Goal: Transaction & Acquisition: Purchase product/service

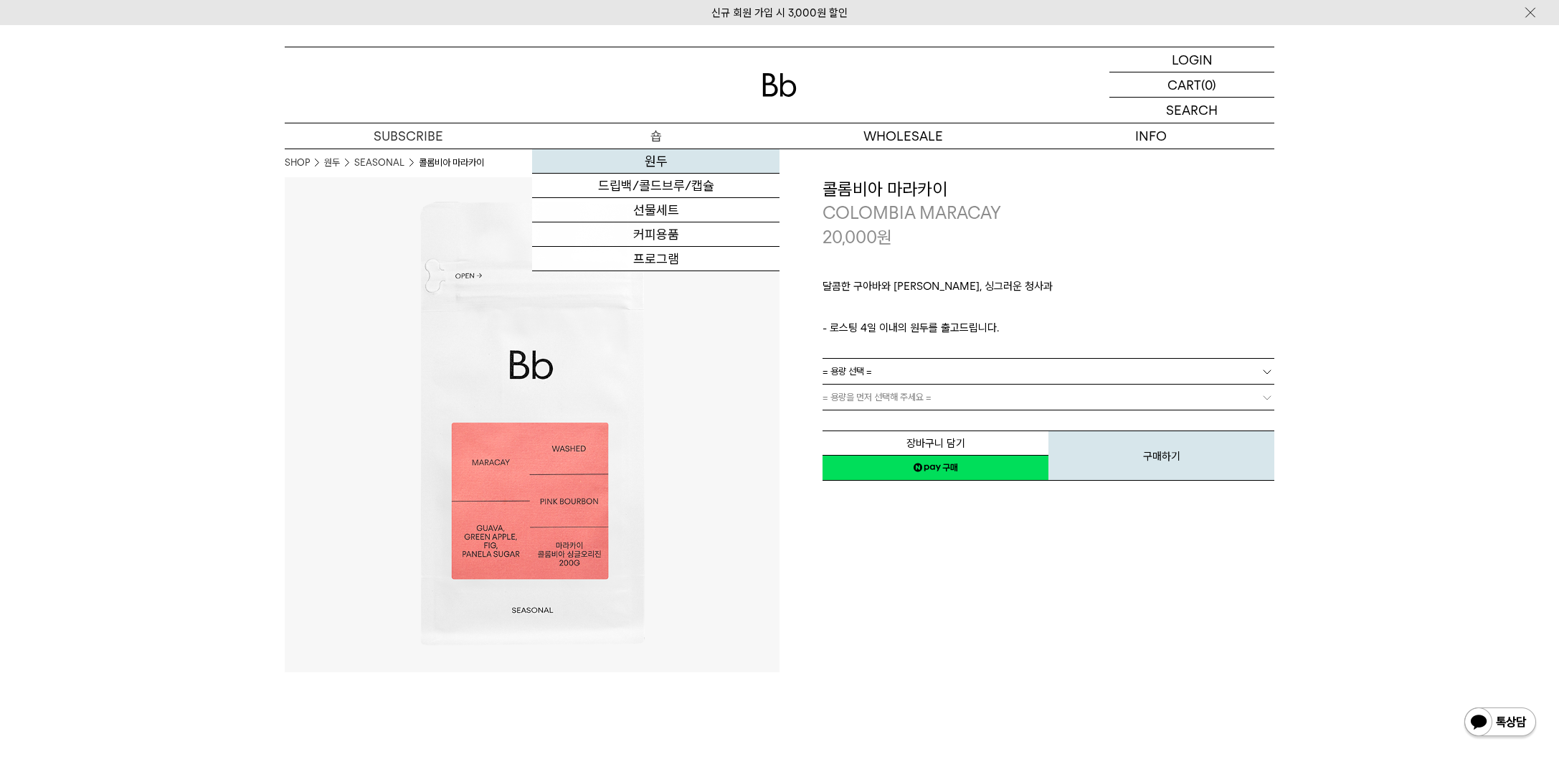
click at [651, 164] on link "원두" at bounding box center [655, 161] width 247 height 24
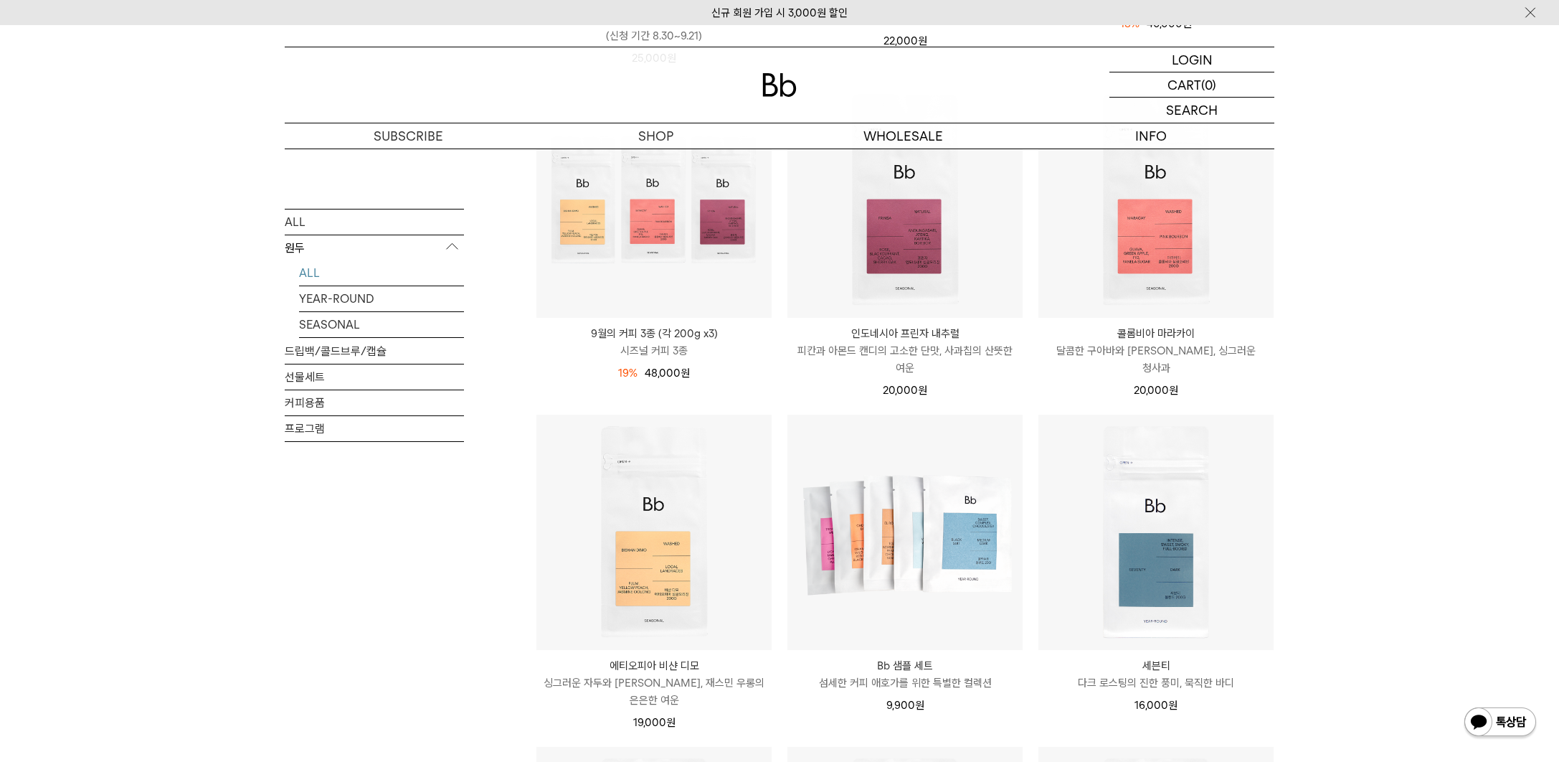
scroll to position [614, 0]
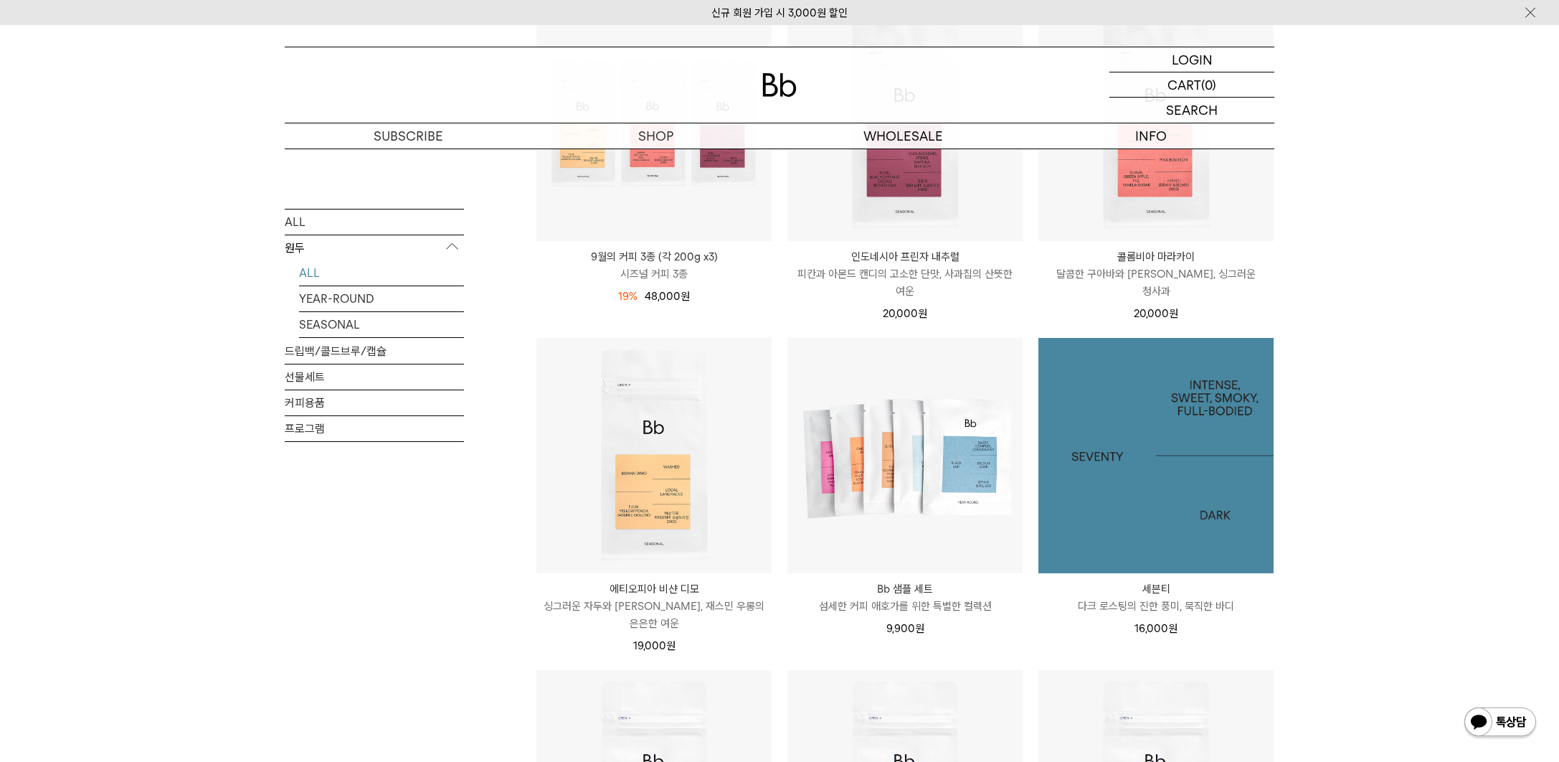
click at [1168, 501] on img at bounding box center [1156, 455] width 235 height 235
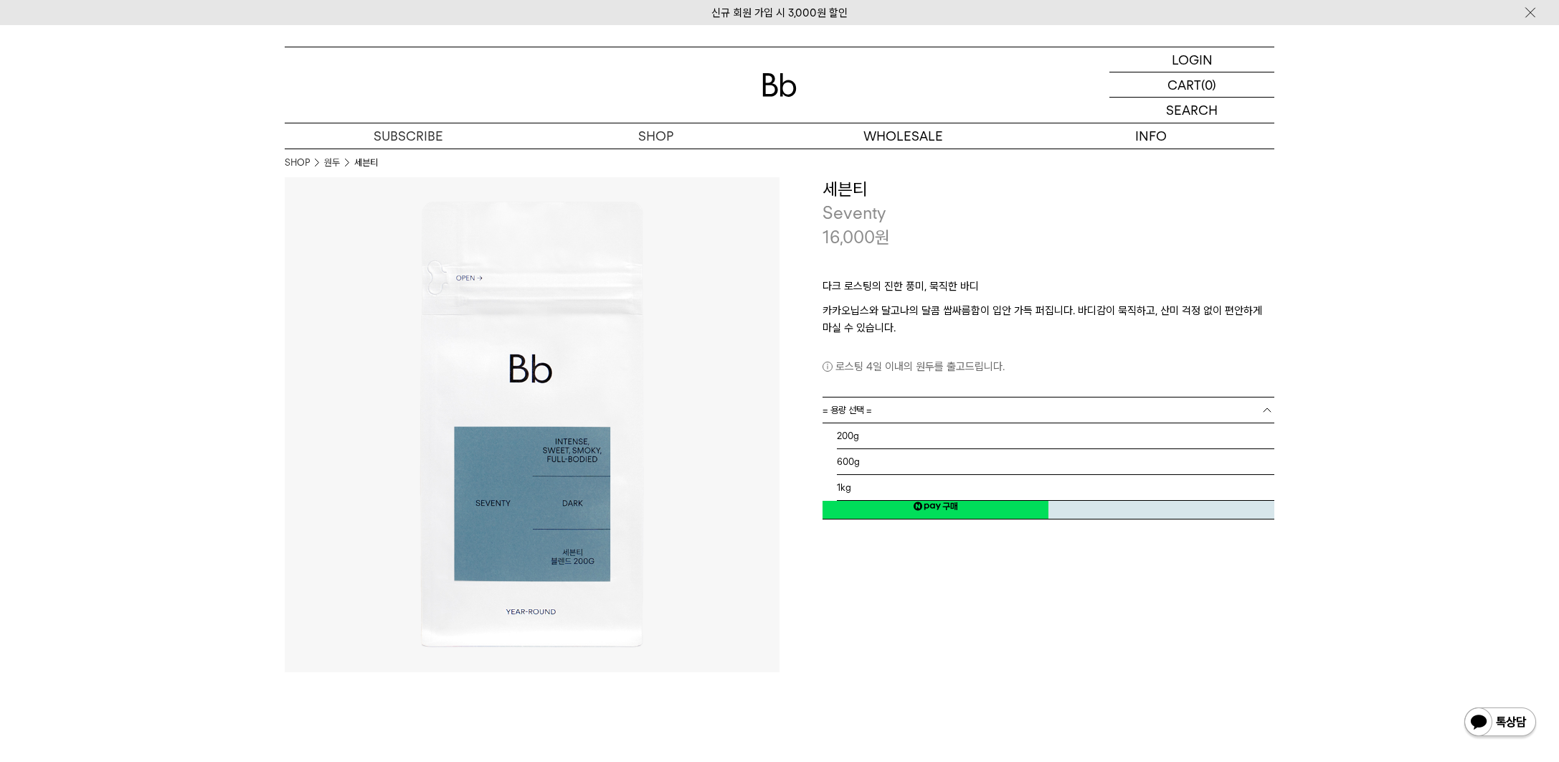
click at [1265, 412] on b at bounding box center [1267, 410] width 14 height 14
click at [884, 486] on li "1kg" at bounding box center [1056, 488] width 438 height 26
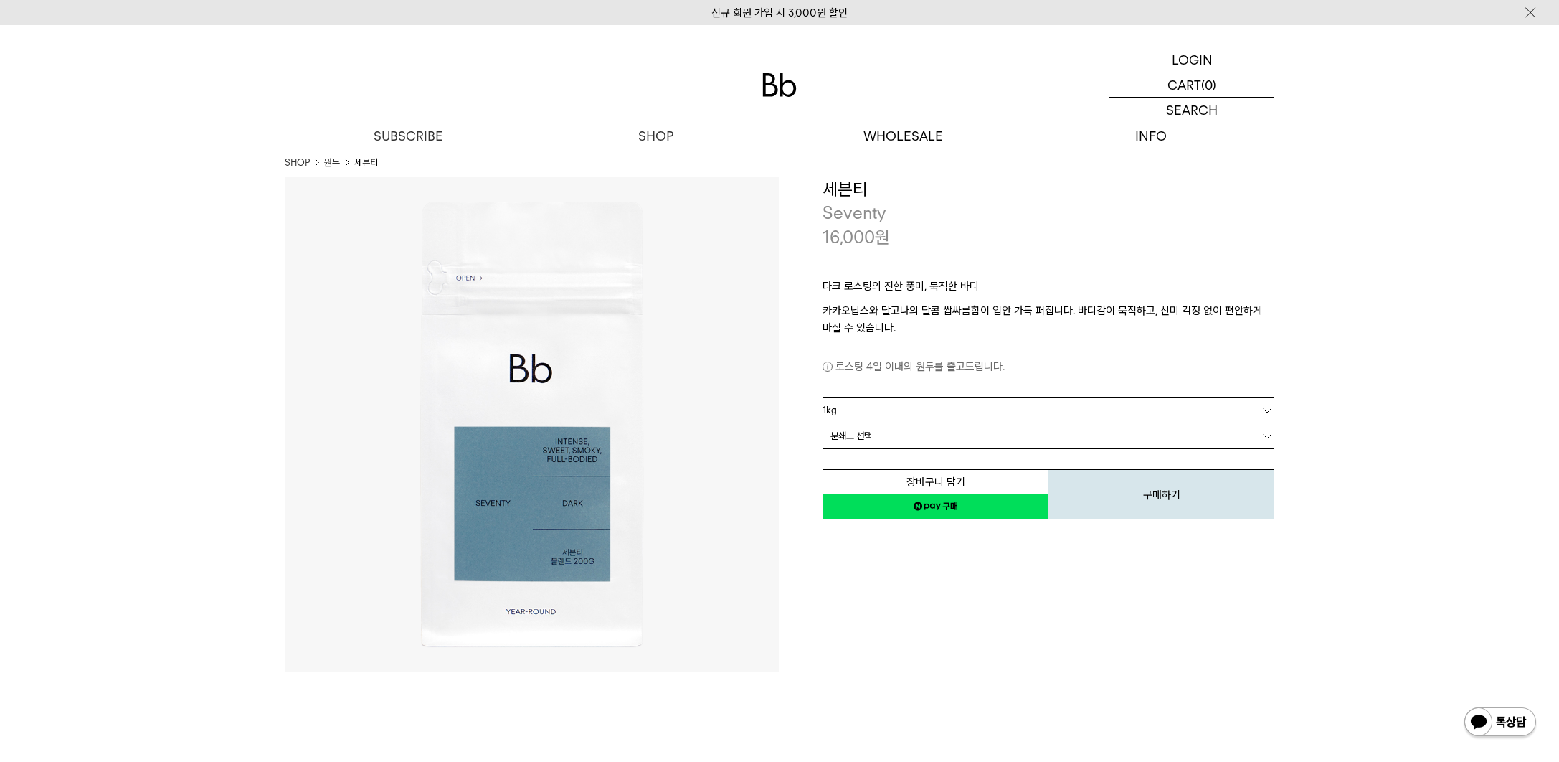
click at [1006, 440] on link "= 분쇄도 선택 =" at bounding box center [1049, 435] width 452 height 25
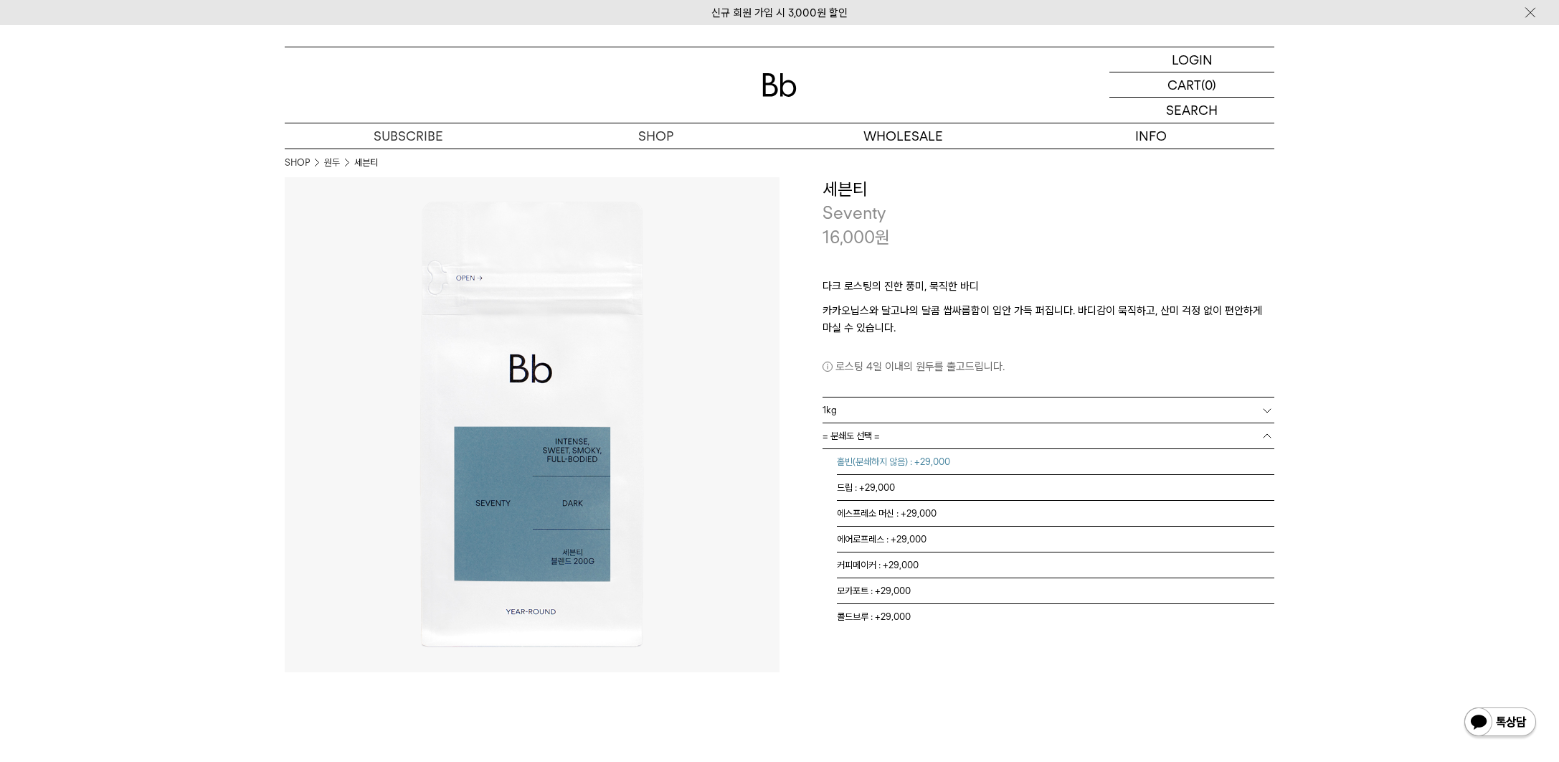
click at [964, 458] on li "홀빈(분쇄하지 않음) : +29,000" at bounding box center [1056, 462] width 438 height 26
